Goal: Task Accomplishment & Management: Use online tool/utility

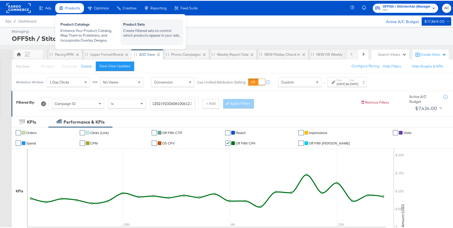
click at [144, 32] on div "Create filtered sets to control which products appear in your ads." at bounding box center [152, 32] width 58 height 10
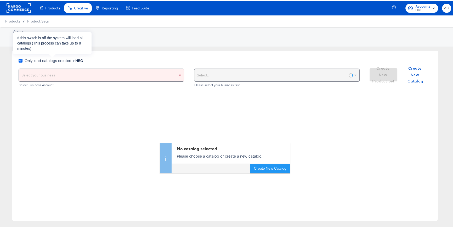
click at [21, 59] on icon at bounding box center [21, 60] width 4 height 4
click at [0, 0] on input "Only load catalogs created in HBC" at bounding box center [0, 0] width 0 height 0
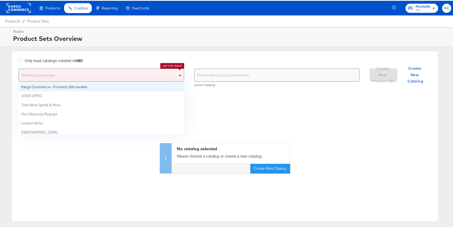
click at [56, 72] on div "Select your business" at bounding box center [101, 74] width 165 height 13
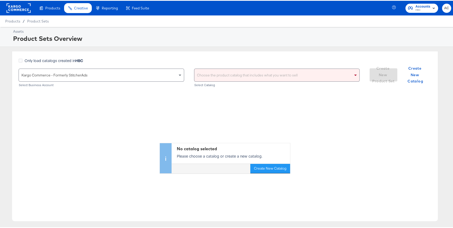
click at [204, 72] on div "Choose the product catalog that includes what you want to sell" at bounding box center [276, 74] width 165 height 13
type input "versafeed"
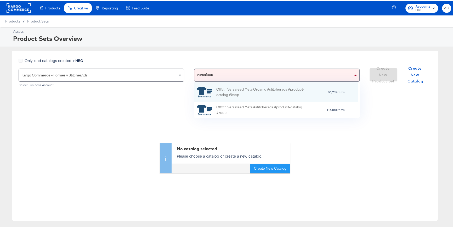
scroll to position [32, 160]
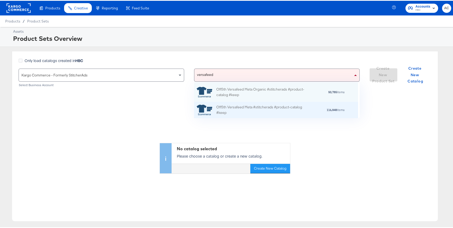
click at [240, 109] on div "Off5th Versafeed Meta #stitcherads #product-catalog #keep" at bounding box center [262, 109] width 92 height 11
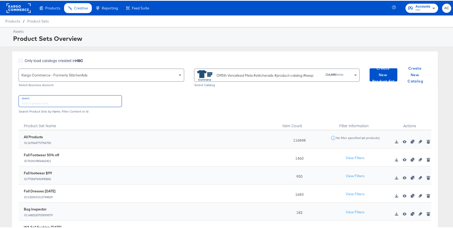
click at [92, 100] on input "text" at bounding box center [70, 100] width 103 height 11
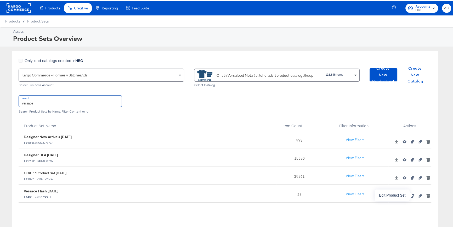
type input "versace"
click at [419, 196] on icon "button" at bounding box center [421, 195] width 4 height 4
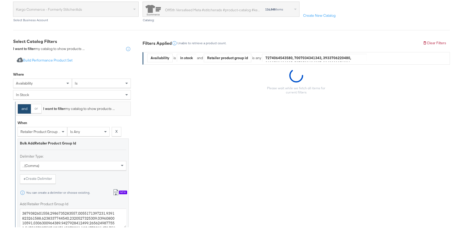
scroll to position [72, 0]
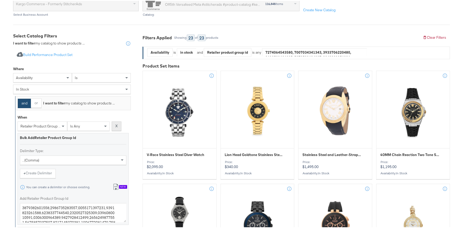
click at [117, 127] on strong "X" at bounding box center [116, 125] width 2 height 5
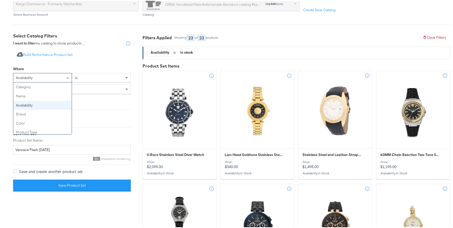
click at [60, 76] on div "availability" at bounding box center [42, 76] width 58 height 9
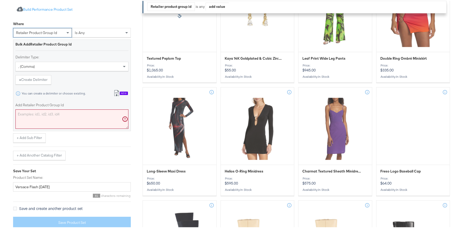
scroll to position [165, 0]
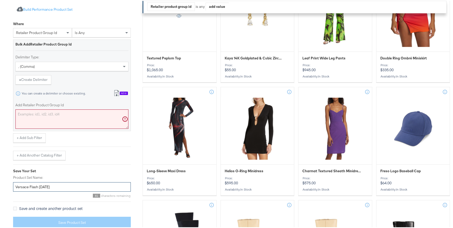
drag, startPoint x: 58, startPoint y: 186, endPoint x: 30, endPoint y: 184, distance: 28.6
click at [30, 184] on input "Versace Flash [DATE]" at bounding box center [72, 186] width 118 height 10
type input "Versace Hi Prio"
click at [86, 119] on textarea "Add Retailer Product Group Id" at bounding box center [71, 118] width 113 height 19
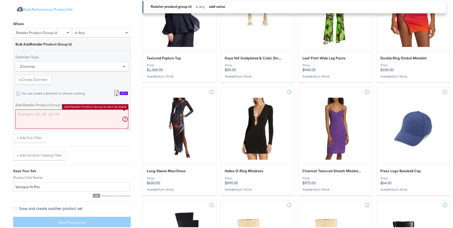
click at [97, 118] on textarea "Add Retailer Product Group Id" at bounding box center [71, 118] width 113 height 19
paste textarea "0400023049207,0400023044266,0400023044247,0400023044248,0400023049251,040002241…"
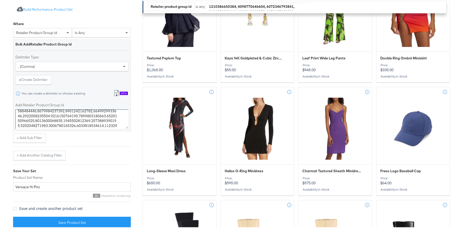
scroll to position [118, 0]
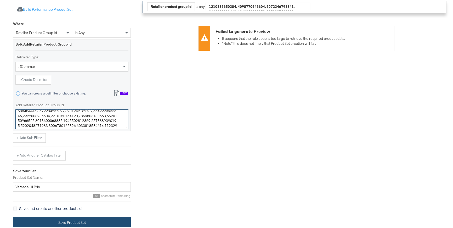
type textarea "0400023049207,0400023044266,0400023044247,0400023044248,0400023049251,040002241…"
click at [105, 222] on button "Save Product Set" at bounding box center [72, 222] width 118 height 12
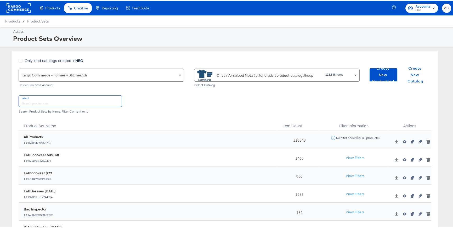
click at [116, 101] on input "text" at bounding box center [70, 100] width 103 height 11
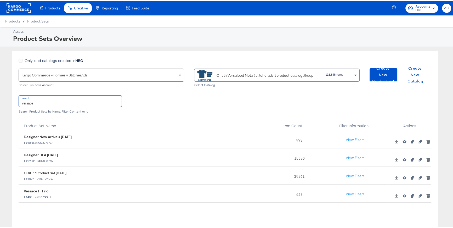
type input "versace"
